Goal: Transaction & Acquisition: Purchase product/service

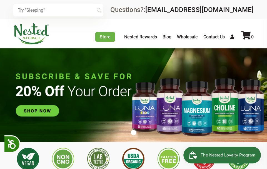
drag, startPoint x: 39, startPoint y: 108, endPoint x: 43, endPoint y: 107, distance: 3.8
click at [35, 64] on img at bounding box center [133, 95] width 267 height 94
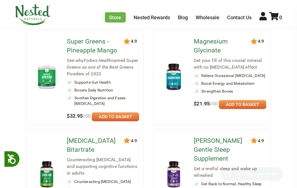
scroll to position [90, 0]
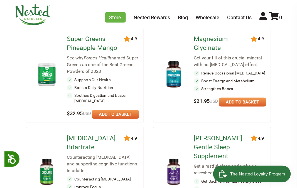
click at [131, 119] on link at bounding box center [115, 114] width 47 height 9
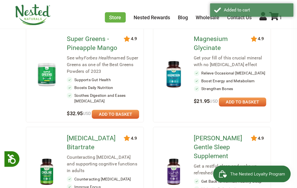
click at [234, 101] on link at bounding box center [242, 101] width 47 height 9
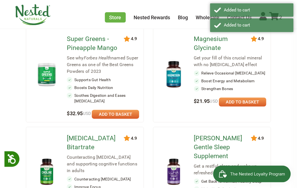
scroll to position [0, 0]
click at [235, 99] on link at bounding box center [242, 101] width 47 height 9
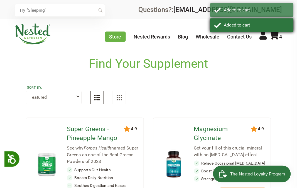
click at [267, 32] on div "Added to cart" at bounding box center [251, 24] width 83 height 13
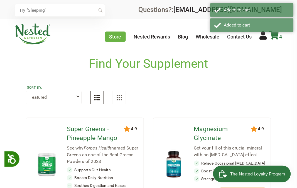
click at [267, 36] on icon at bounding box center [273, 35] width 9 height 8
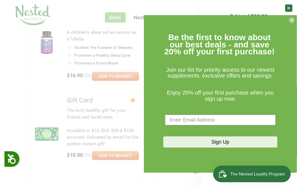
scroll to position [402, 0]
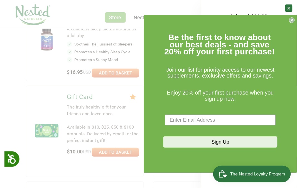
click at [267, 16] on form "Be the first to know about our best deals - and save 20% off your first purchas…" at bounding box center [220, 93] width 153 height 157
click at [267, 18] on circle "Close dialog" at bounding box center [291, 20] width 5 height 5
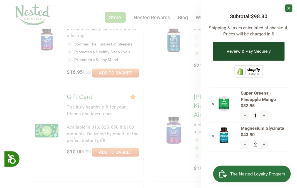
click at [243, 56] on button "Review & Pay Securely" at bounding box center [249, 51] width 72 height 19
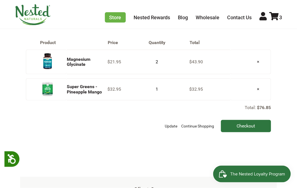
scroll to position [93, 0]
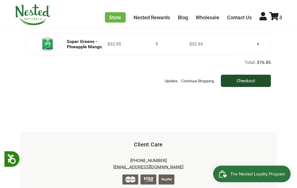
click at [253, 79] on input "Checkout" at bounding box center [246, 81] width 50 height 12
